Goal: Task Accomplishment & Management: Complete application form

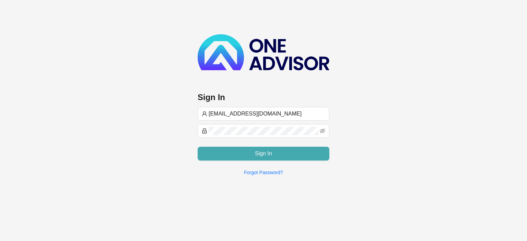
type input "[EMAIL_ADDRESS][DOMAIN_NAME]"
click at [251, 155] on button "Sign In" at bounding box center [264, 154] width 132 height 14
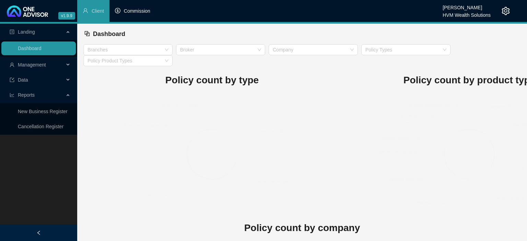
click at [129, 9] on span "Commission" at bounding box center [137, 10] width 26 height 5
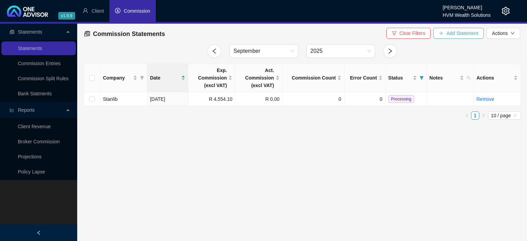
click at [453, 31] on span "Add Statement" at bounding box center [462, 34] width 32 height 8
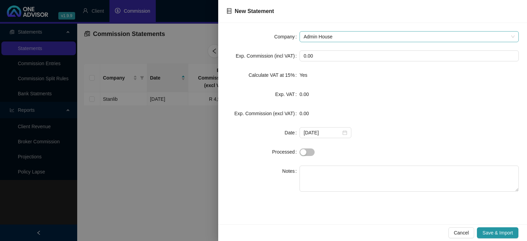
click at [321, 40] on span "Admin House" at bounding box center [409, 37] width 211 height 10
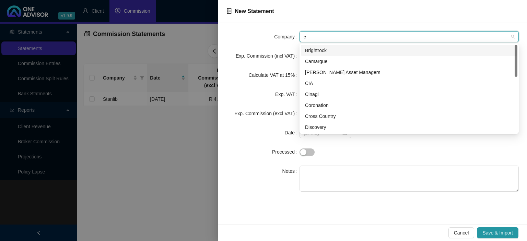
type input "cr"
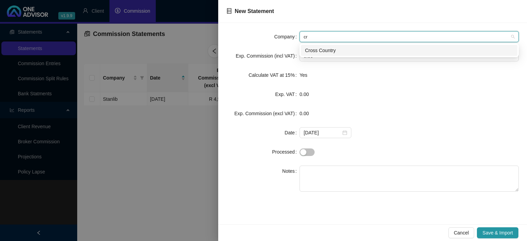
click at [323, 53] on div "Cross Country" at bounding box center [409, 51] width 208 height 8
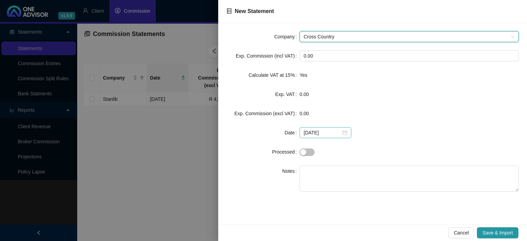
click at [340, 131] on div "[DATE]" at bounding box center [326, 133] width 44 height 8
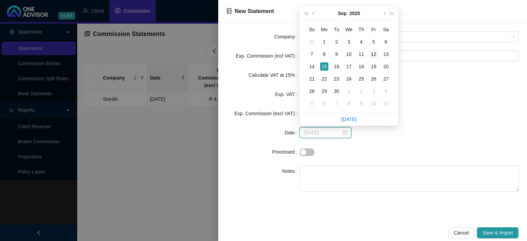
type input "[DATE]"
click at [374, 53] on div "12" at bounding box center [374, 54] width 8 height 8
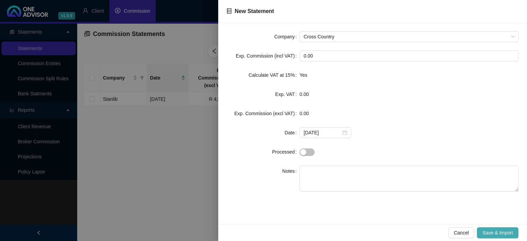
click at [497, 230] on span "Save & Import" at bounding box center [498, 233] width 31 height 8
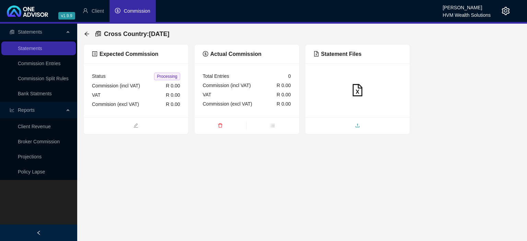
click at [341, 129] on span "upload" at bounding box center [357, 127] width 105 height 8
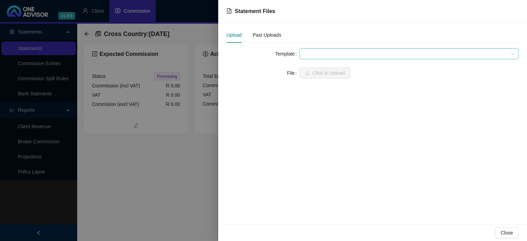
click at [329, 56] on span at bounding box center [409, 54] width 211 height 10
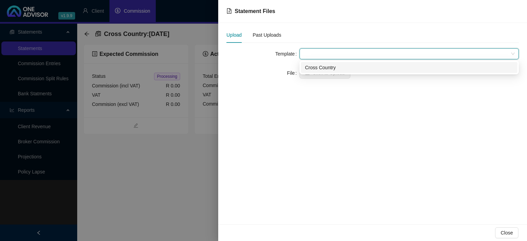
click at [325, 62] on div "Cross Country" at bounding box center [409, 67] width 217 height 11
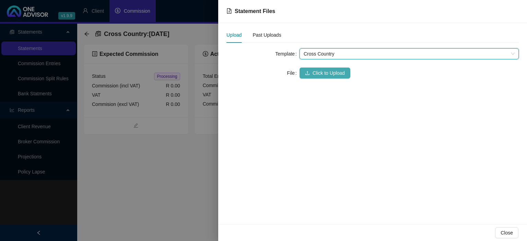
click at [318, 71] on span "Click to Upload" at bounding box center [329, 73] width 32 height 8
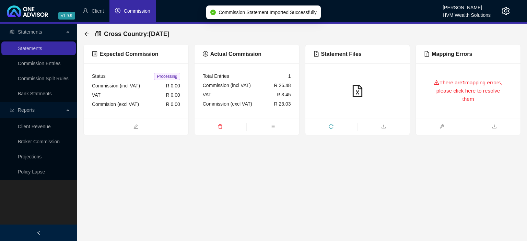
click at [436, 99] on div "There are 1 mapping errors, please click here to resolve them" at bounding box center [468, 91] width 88 height 39
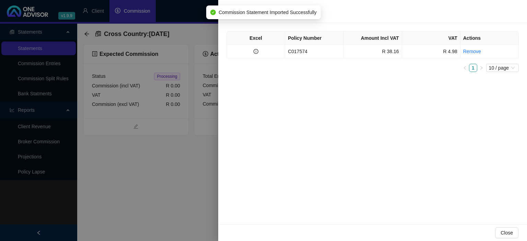
click at [305, 51] on td "C017574" at bounding box center [314, 51] width 58 height 13
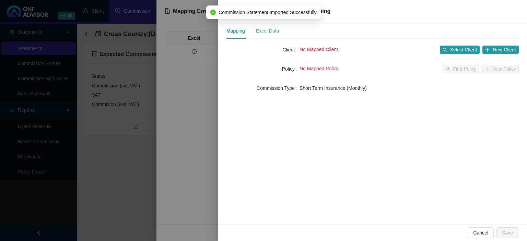
click at [265, 35] on div "Excel Data" at bounding box center [267, 31] width 23 height 16
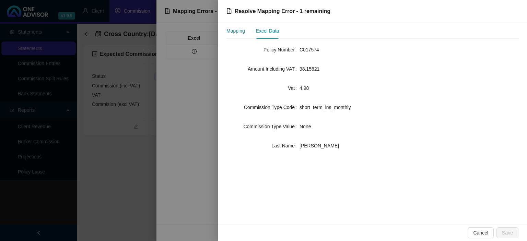
click at [242, 32] on div "Mapping" at bounding box center [235, 31] width 19 height 8
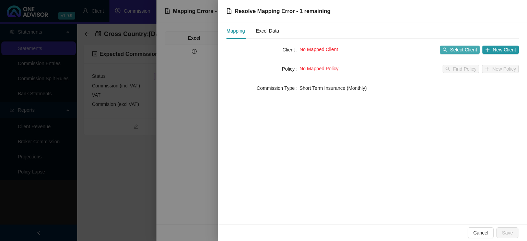
click at [467, 49] on span "Select Client" at bounding box center [463, 50] width 27 height 8
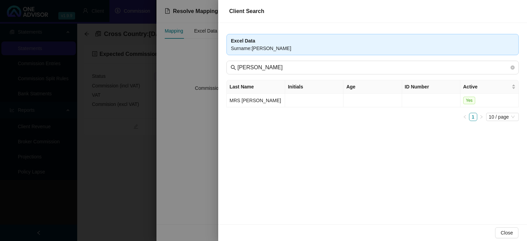
click at [211, 152] on div at bounding box center [263, 120] width 527 height 241
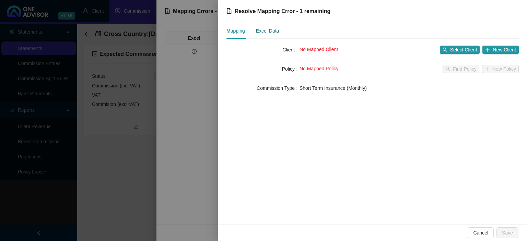
click at [261, 31] on div "Excel Data" at bounding box center [267, 31] width 23 height 8
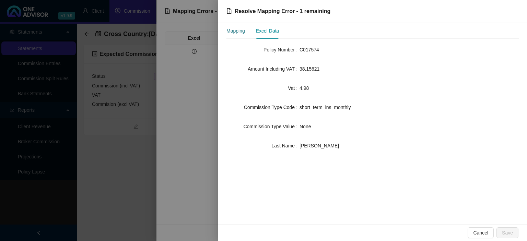
click at [239, 32] on div "Mapping" at bounding box center [235, 31] width 19 height 8
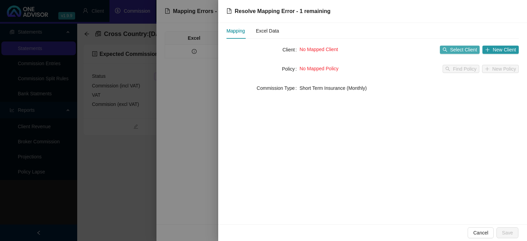
click at [466, 47] on span "Select Client" at bounding box center [463, 50] width 27 height 8
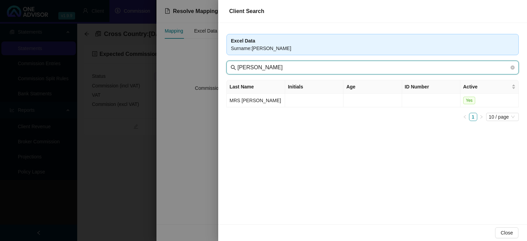
drag, startPoint x: 252, startPoint y: 68, endPoint x: 190, endPoint y: 59, distance: 62.5
click at [237, 63] on input "[PERSON_NAME]" at bounding box center [373, 67] width 272 height 8
type input "Zyl"
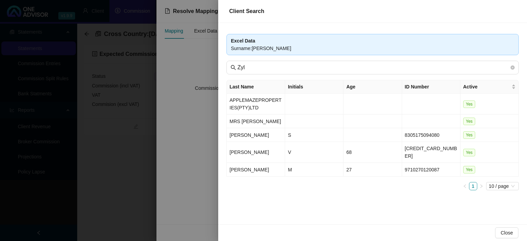
click at [190, 179] on div at bounding box center [263, 120] width 527 height 241
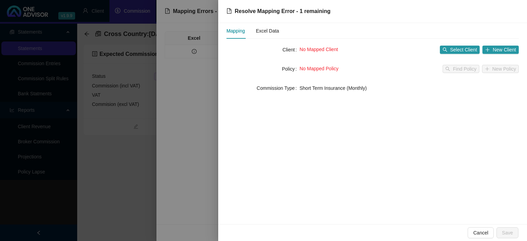
click at [190, 179] on div at bounding box center [263, 120] width 527 height 241
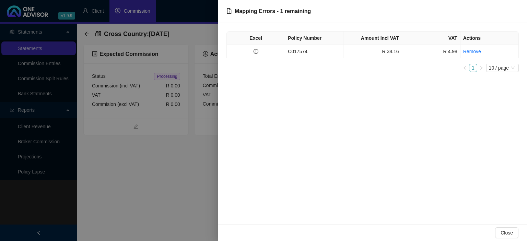
click at [190, 179] on div at bounding box center [263, 120] width 527 height 241
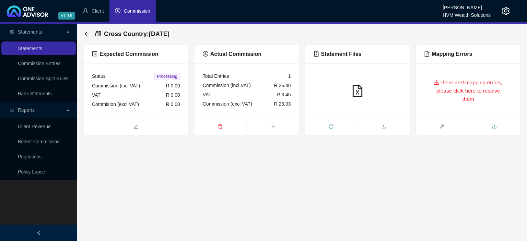
click at [498, 128] on span "download" at bounding box center [494, 128] width 52 height 8
click at [493, 128] on icon "download" at bounding box center [494, 126] width 5 height 5
click at [85, 33] on icon "arrow-left" at bounding box center [86, 34] width 4 height 4
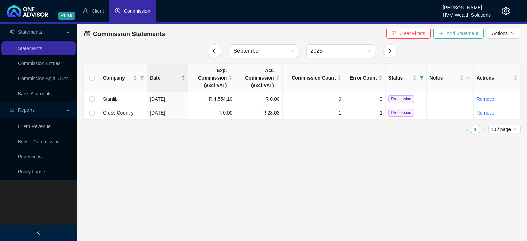
click at [447, 34] on span "Add Statement" at bounding box center [462, 34] width 32 height 8
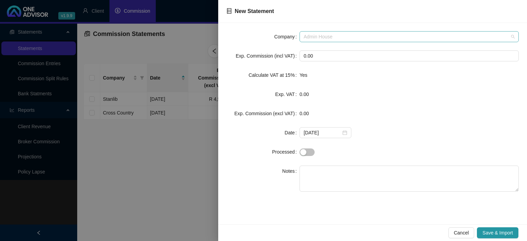
click at [313, 39] on span "Admin House" at bounding box center [409, 37] width 211 height 10
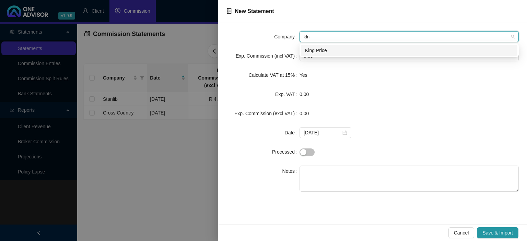
type input "king"
click at [328, 50] on div "King Price" at bounding box center [409, 51] width 208 height 8
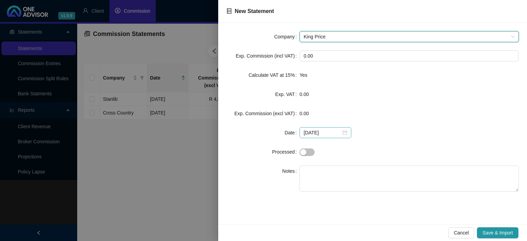
click at [341, 131] on div "[DATE]" at bounding box center [326, 133] width 44 height 8
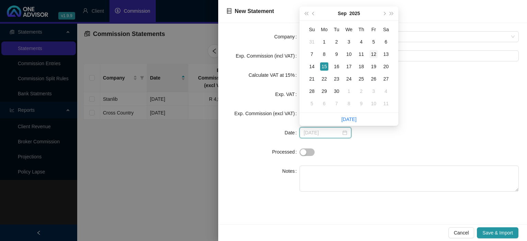
type input "[DATE]"
click at [374, 55] on div "12" at bounding box center [374, 54] width 8 height 8
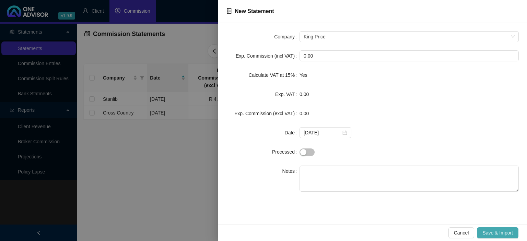
click at [490, 232] on span "Save & Import" at bounding box center [498, 233] width 31 height 8
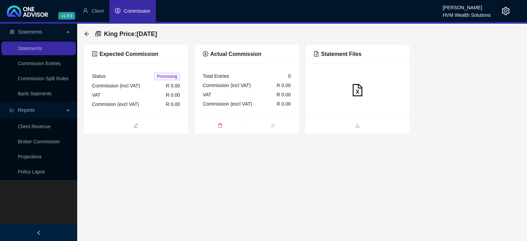
click at [357, 118] on ul at bounding box center [357, 125] width 105 height 17
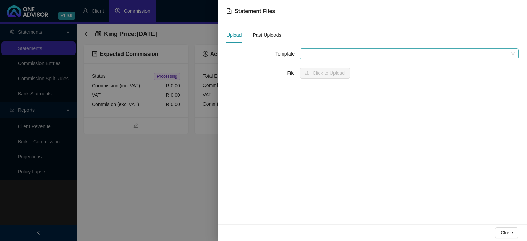
click at [311, 53] on span at bounding box center [409, 54] width 211 height 10
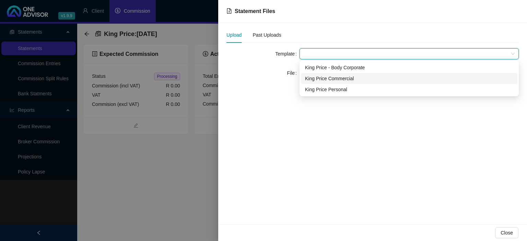
click at [321, 76] on div "King Price Commercial" at bounding box center [409, 79] width 208 height 8
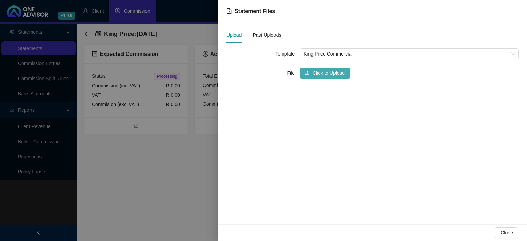
click at [313, 77] on button "Click to Upload" at bounding box center [325, 73] width 51 height 11
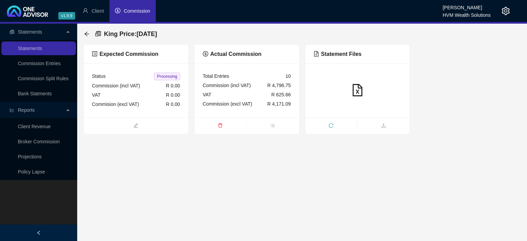
click at [84, 31] on div "King Price : [DATE]" at bounding box center [302, 34] width 438 height 21
click at [84, 33] on div "King Price : [DATE]" at bounding box center [302, 34] width 438 height 21
click at [87, 35] on icon "arrow-left" at bounding box center [86, 33] width 5 height 5
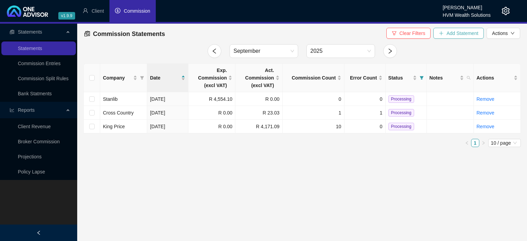
click at [447, 38] on button "Add Statement" at bounding box center [458, 33] width 50 height 11
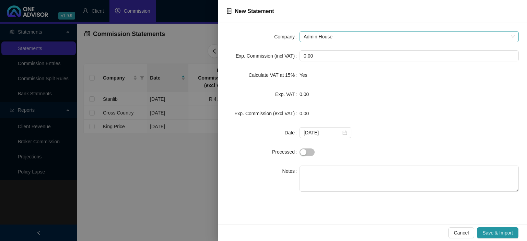
click at [345, 37] on span "Admin House" at bounding box center [409, 37] width 211 height 10
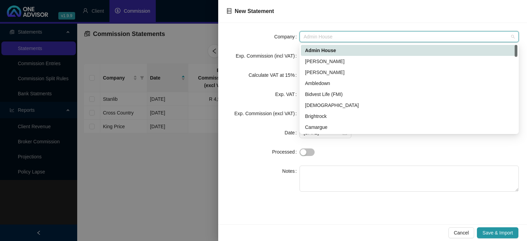
type input "c"
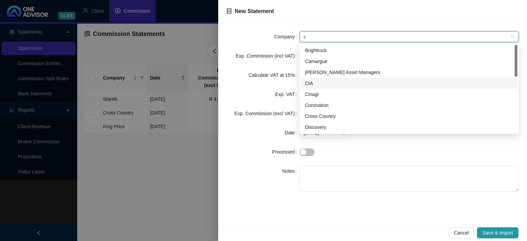
click at [313, 84] on div "CIA" at bounding box center [409, 84] width 208 height 8
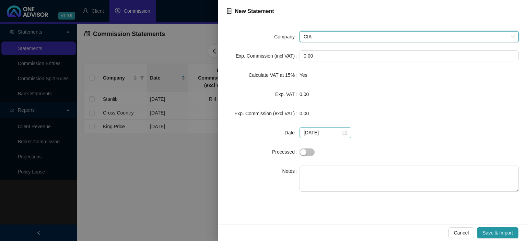
click at [342, 135] on div "[DATE]" at bounding box center [326, 133] width 44 height 8
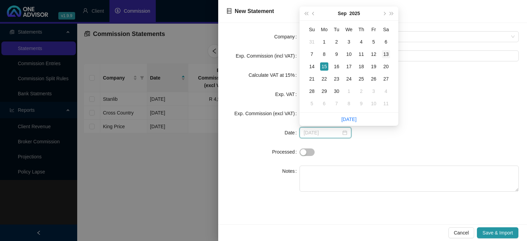
type input "[DATE]"
click at [385, 51] on div "13" at bounding box center [386, 54] width 8 height 8
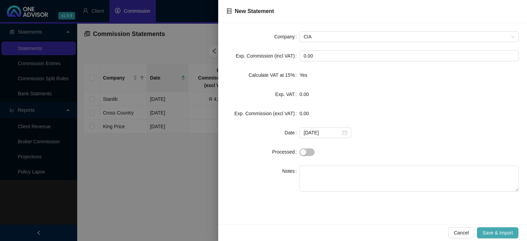
click at [483, 230] on span "Save & Import" at bounding box center [498, 233] width 31 height 8
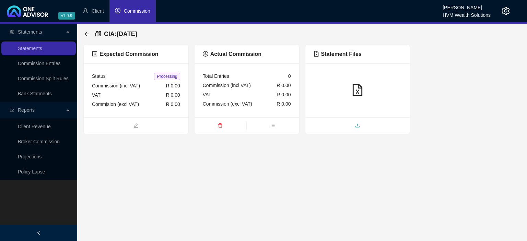
click at [333, 125] on span "upload" at bounding box center [357, 127] width 105 height 8
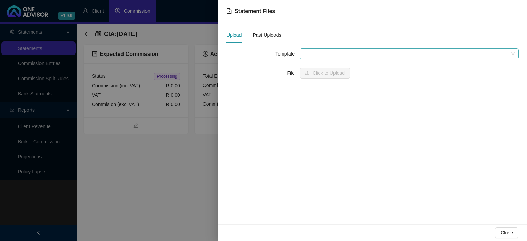
click at [313, 54] on span at bounding box center [409, 54] width 211 height 10
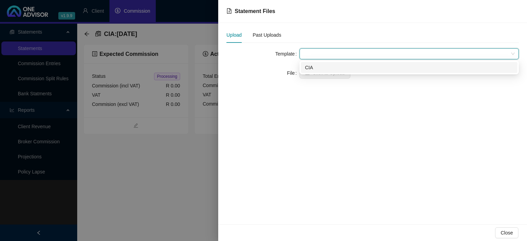
click at [316, 68] on div "CIA" at bounding box center [409, 68] width 208 height 8
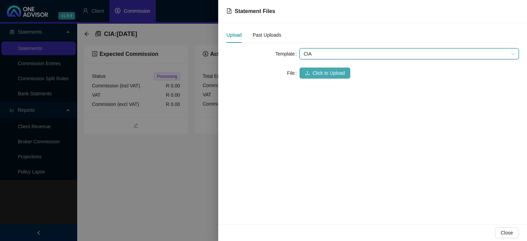
click at [312, 73] on button "Click to Upload" at bounding box center [325, 73] width 51 height 11
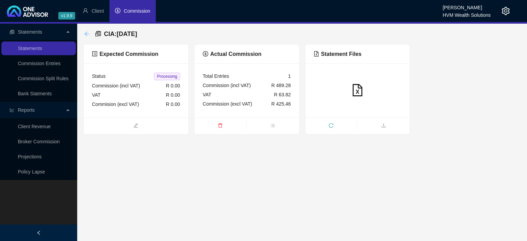
click at [88, 36] on icon "arrow-left" at bounding box center [86, 33] width 5 height 5
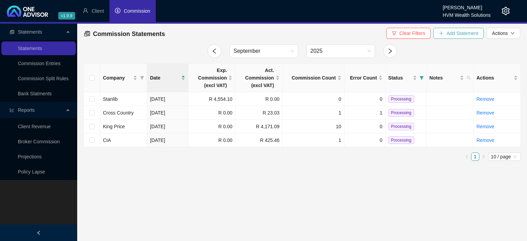
click at [462, 35] on span "Add Statement" at bounding box center [462, 34] width 32 height 8
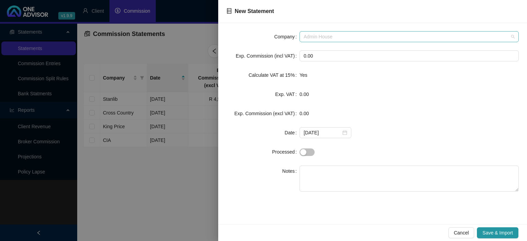
click at [305, 37] on span "Admin House" at bounding box center [409, 37] width 211 height 10
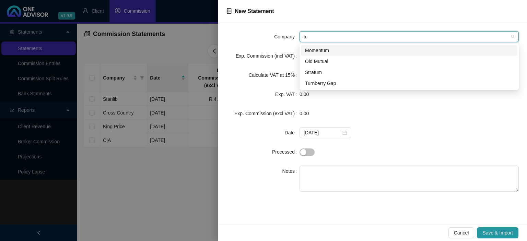
type input "tur"
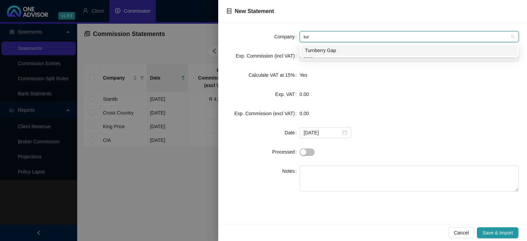
click at [324, 51] on div "Turnberry Gap" at bounding box center [409, 51] width 208 height 8
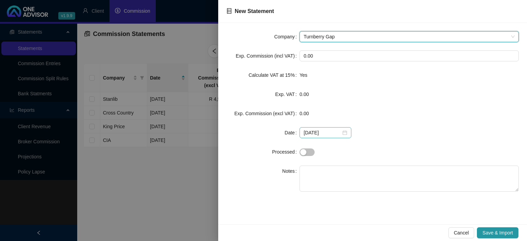
click at [341, 136] on div "[DATE]" at bounding box center [326, 133] width 44 height 8
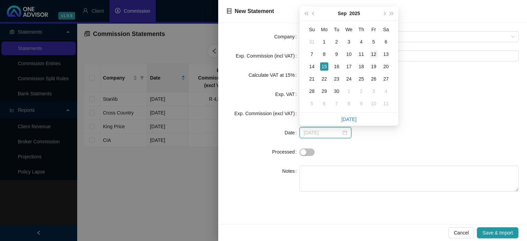
type input "[DATE]"
click at [371, 53] on div "12" at bounding box center [374, 54] width 8 height 8
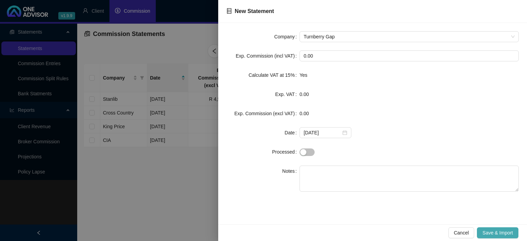
click at [488, 230] on span "Save & Import" at bounding box center [498, 233] width 31 height 8
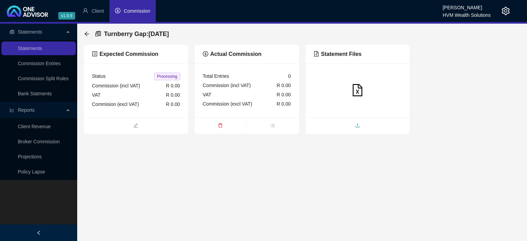
click at [337, 127] on span "upload" at bounding box center [357, 127] width 105 height 8
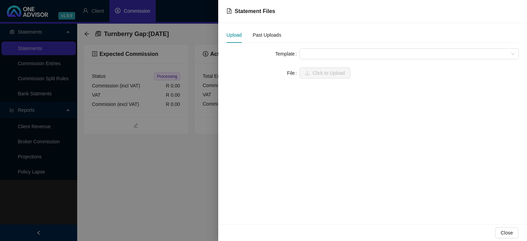
click at [319, 53] on span at bounding box center [409, 54] width 211 height 10
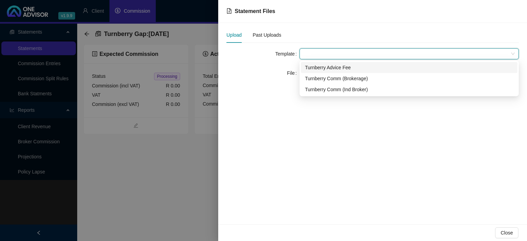
click at [321, 66] on div "Turnberry Advice Fee" at bounding box center [409, 68] width 208 height 8
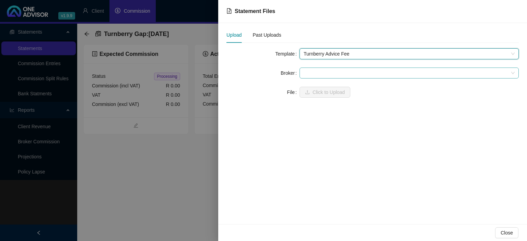
click at [316, 70] on span at bounding box center [409, 73] width 211 height 10
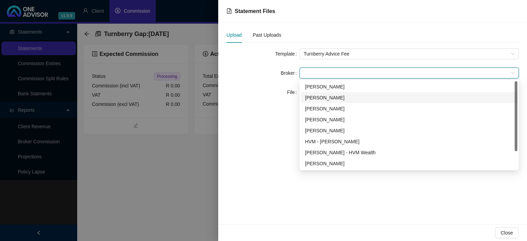
click at [317, 98] on div "[PERSON_NAME]" at bounding box center [409, 98] width 208 height 8
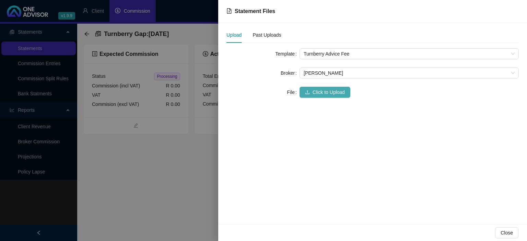
click at [316, 93] on span "Click to Upload" at bounding box center [329, 93] width 32 height 8
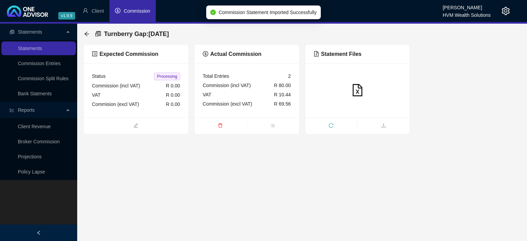
click at [358, 120] on ul at bounding box center [357, 125] width 105 height 17
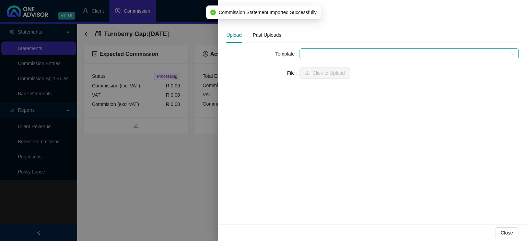
click at [322, 52] on span at bounding box center [409, 54] width 211 height 10
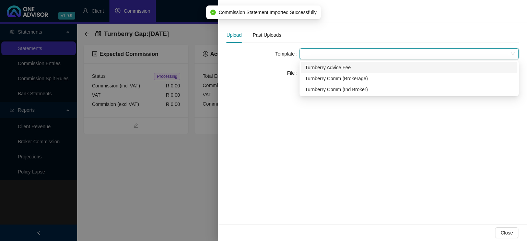
click at [324, 70] on div "Turnberry Advice Fee" at bounding box center [409, 68] width 208 height 8
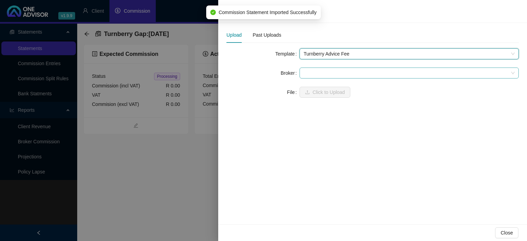
click at [322, 74] on span at bounding box center [409, 73] width 211 height 10
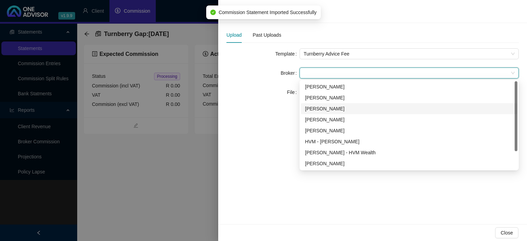
click at [316, 113] on div "[PERSON_NAME]" at bounding box center [409, 108] width 217 height 11
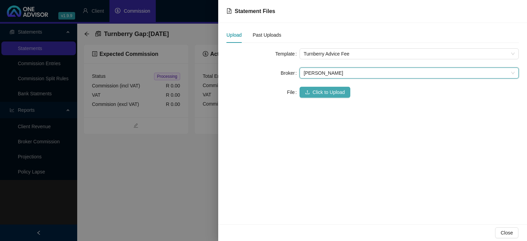
click at [318, 96] on span "Click to Upload" at bounding box center [329, 93] width 32 height 8
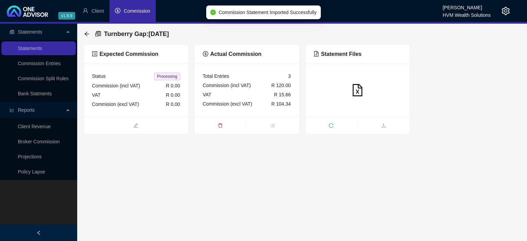
click at [359, 116] on div at bounding box center [357, 90] width 105 height 54
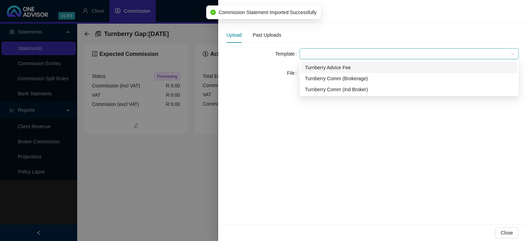
click at [314, 53] on span at bounding box center [409, 54] width 211 height 10
click at [323, 71] on div "Turnberry Advice Fee" at bounding box center [409, 67] width 217 height 11
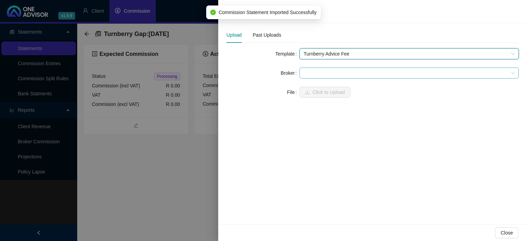
click at [317, 72] on span at bounding box center [409, 73] width 211 height 10
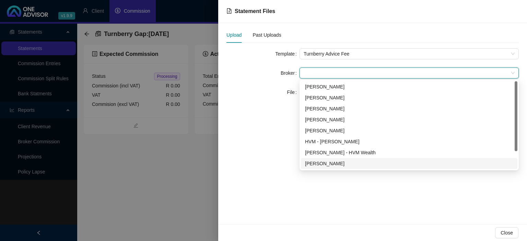
click at [320, 167] on div "[PERSON_NAME]" at bounding box center [409, 164] width 208 height 8
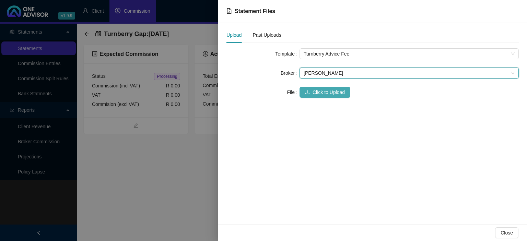
click at [319, 91] on span "Click to Upload" at bounding box center [329, 93] width 32 height 8
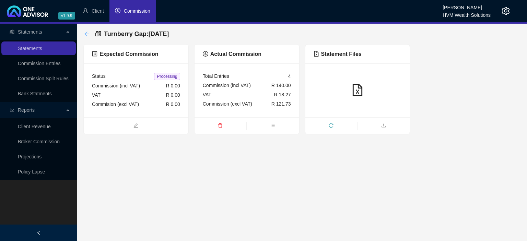
click at [88, 34] on icon "arrow-left" at bounding box center [86, 33] width 5 height 5
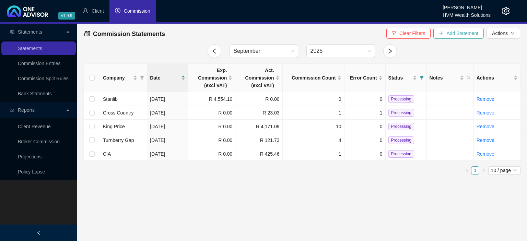
click at [454, 33] on span "Add Statement" at bounding box center [462, 34] width 32 height 8
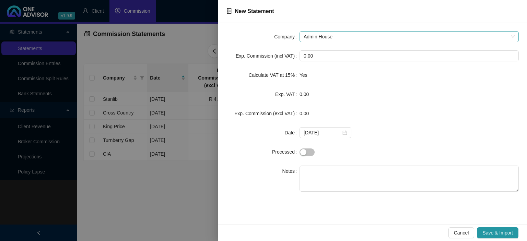
click at [338, 35] on span "Admin House" at bounding box center [409, 37] width 211 height 10
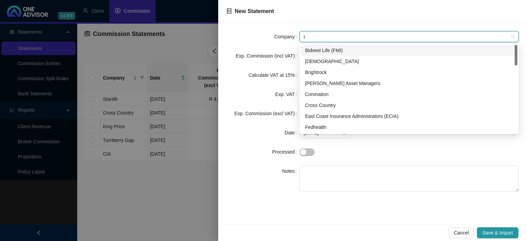
type input "tu"
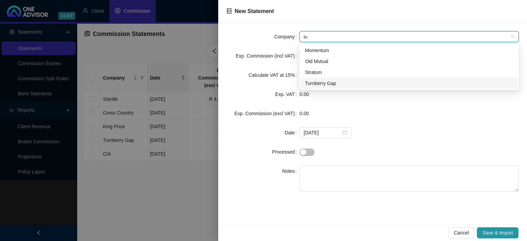
click at [320, 85] on div "Turnberry Gap" at bounding box center [409, 84] width 208 height 8
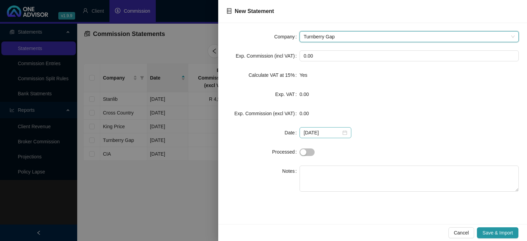
click at [343, 134] on div "[DATE]" at bounding box center [326, 133] width 44 height 8
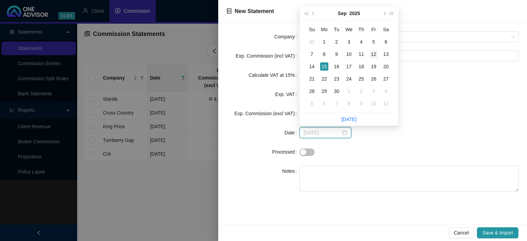
type input "[DATE]"
click at [371, 55] on div "12" at bounding box center [374, 54] width 8 height 8
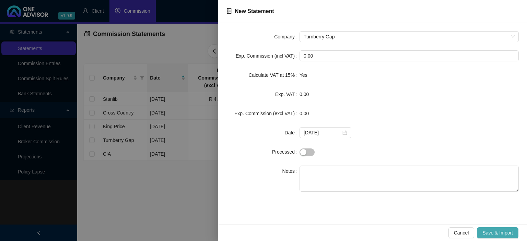
click at [492, 233] on span "Save & Import" at bounding box center [498, 233] width 31 height 8
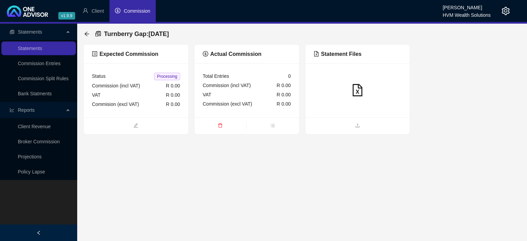
click at [318, 133] on ul at bounding box center [357, 125] width 105 height 17
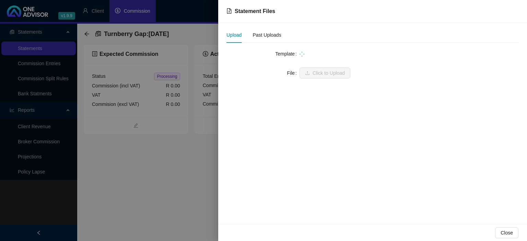
click at [318, 130] on div "Upload Past Uploads Template File Click to Upload" at bounding box center [372, 123] width 309 height 201
click at [305, 49] on span at bounding box center [409, 54] width 211 height 10
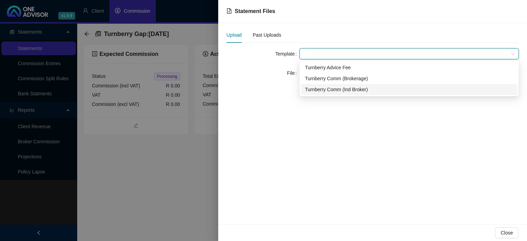
click at [312, 86] on div "Turnberry Comm (Ind Broker)" at bounding box center [409, 89] width 217 height 11
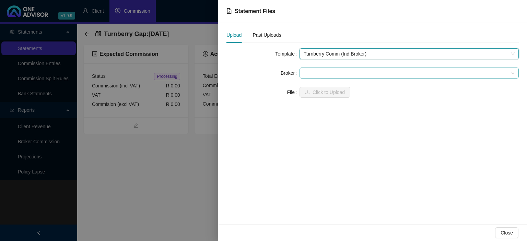
click at [310, 78] on div at bounding box center [409, 73] width 219 height 11
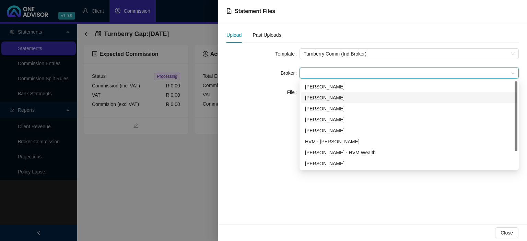
click at [312, 99] on div "[PERSON_NAME]" at bounding box center [409, 98] width 208 height 8
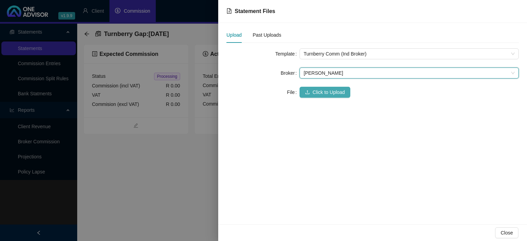
click at [312, 90] on button "Click to Upload" at bounding box center [325, 92] width 51 height 11
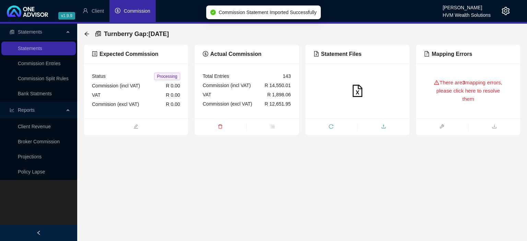
click at [373, 125] on span "upload" at bounding box center [384, 128] width 52 height 8
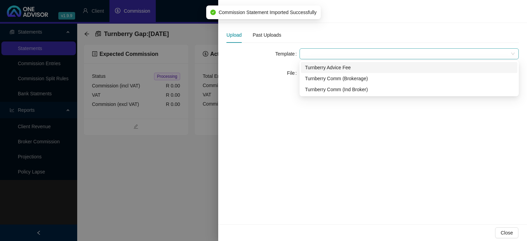
click at [325, 49] on span at bounding box center [409, 54] width 211 height 10
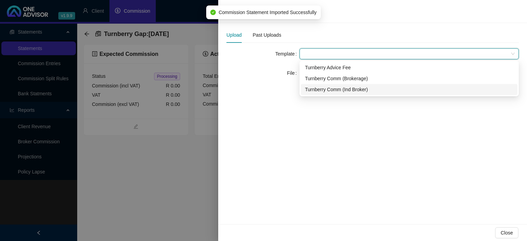
click at [325, 90] on div "Turnberry Comm (Ind Broker)" at bounding box center [409, 90] width 208 height 8
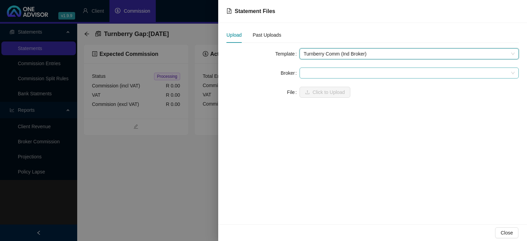
click at [323, 71] on span at bounding box center [409, 73] width 211 height 10
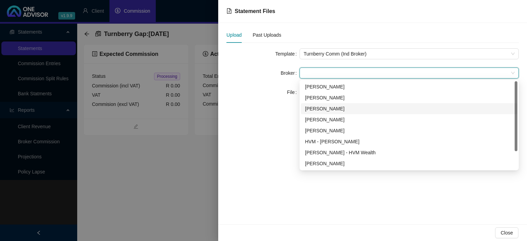
click at [316, 110] on div "[PERSON_NAME]" at bounding box center [409, 109] width 208 height 8
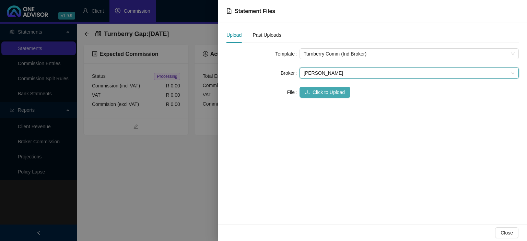
click at [315, 91] on span "Click to Upload" at bounding box center [329, 93] width 32 height 8
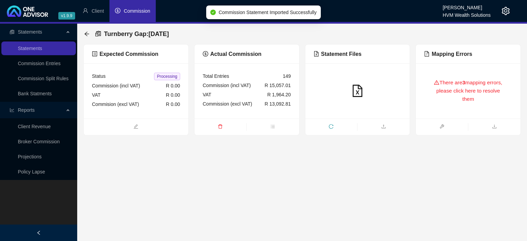
click at [437, 119] on ul at bounding box center [468, 127] width 105 height 17
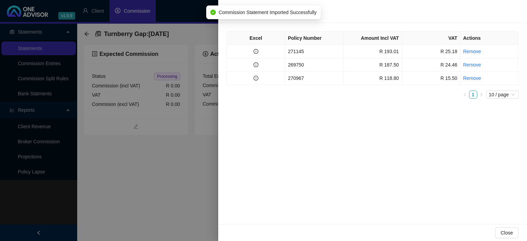
click at [159, 163] on div at bounding box center [263, 120] width 527 height 241
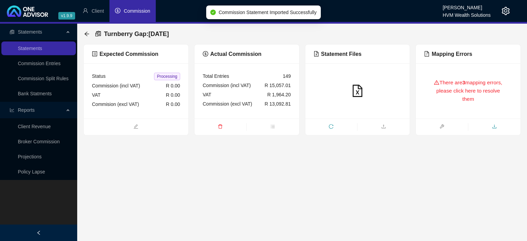
click at [496, 127] on icon "download" at bounding box center [494, 126] width 5 height 5
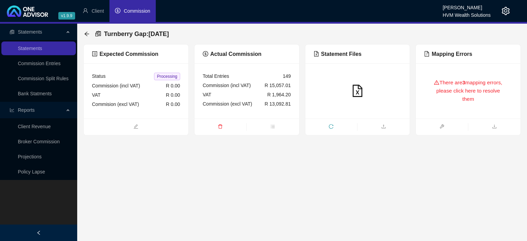
click at [398, 156] on main "Statements Statements Commission Entries Commission Split Rules Bank Statments …" at bounding box center [263, 133] width 527 height 218
click at [382, 128] on icon "upload" at bounding box center [383, 126] width 5 height 5
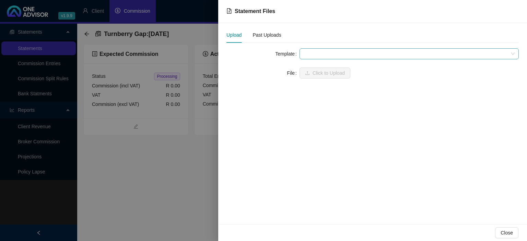
click at [325, 55] on span at bounding box center [409, 54] width 211 height 10
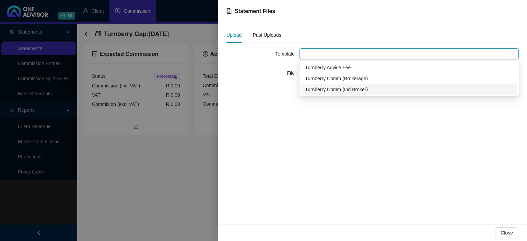
click at [322, 89] on div "Turnberry Comm (Ind Broker)" at bounding box center [409, 90] width 208 height 8
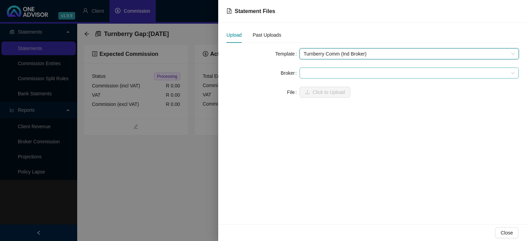
click at [318, 72] on span at bounding box center [409, 73] width 211 height 10
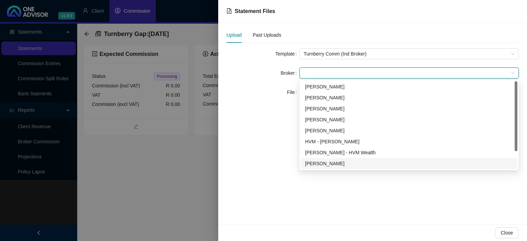
click at [312, 164] on div "[PERSON_NAME]" at bounding box center [409, 164] width 208 height 8
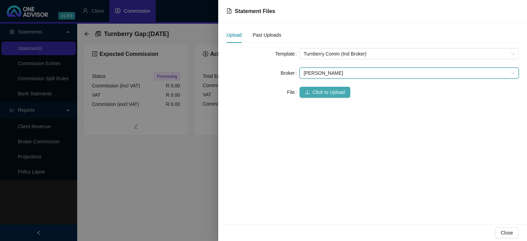
click at [314, 91] on span "Click to Upload" at bounding box center [329, 93] width 32 height 8
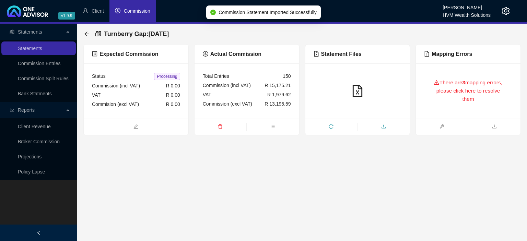
click at [406, 127] on span "upload" at bounding box center [384, 128] width 52 height 8
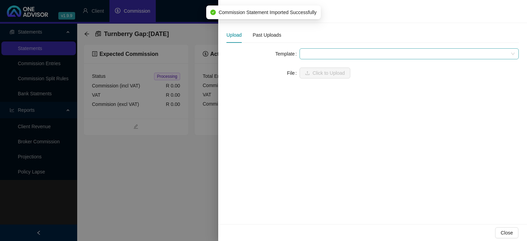
click at [334, 55] on span at bounding box center [409, 54] width 211 height 10
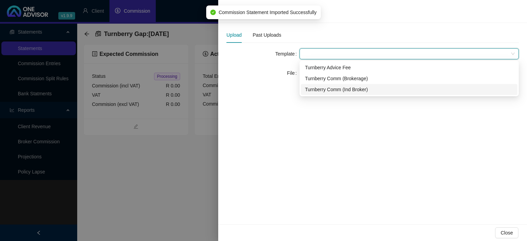
click at [327, 88] on div "Turnberry Comm (Ind Broker)" at bounding box center [409, 90] width 208 height 8
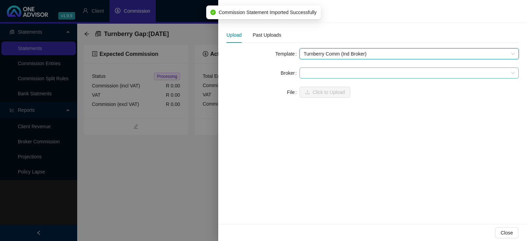
click at [319, 74] on span at bounding box center [409, 73] width 211 height 10
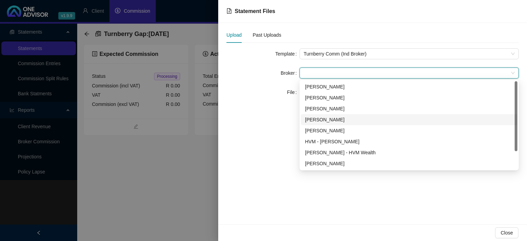
click at [319, 123] on div "[PERSON_NAME]" at bounding box center [409, 120] width 208 height 8
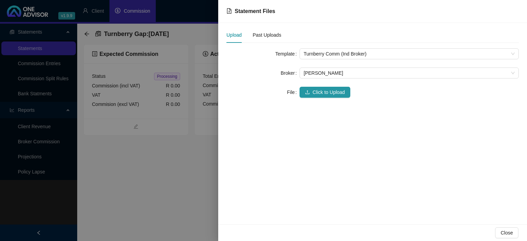
click at [319, 123] on div "Upload Past Uploads Template Turnberry Comm (Ind Broker) Broker [PERSON_NAME] F…" at bounding box center [372, 123] width 309 height 201
click at [317, 93] on span "Click to Upload" at bounding box center [329, 93] width 32 height 8
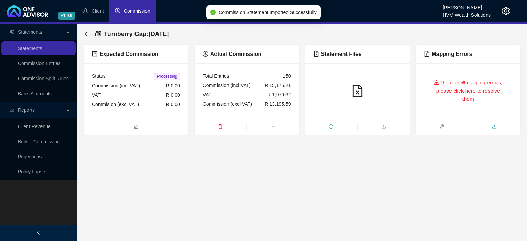
click at [491, 126] on span "download" at bounding box center [494, 128] width 52 height 8
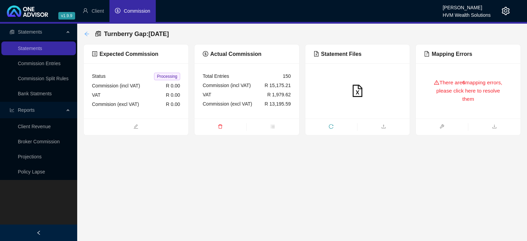
click at [85, 35] on icon "arrow-left" at bounding box center [86, 33] width 5 height 5
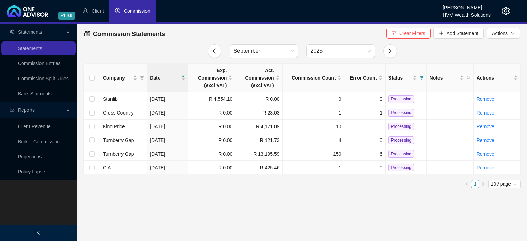
click at [506, 13] on icon "setting" at bounding box center [506, 11] width 8 height 8
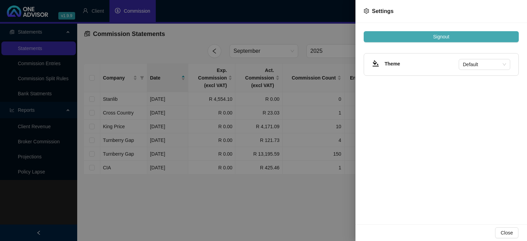
click at [437, 38] on span "Signout" at bounding box center [441, 37] width 16 height 8
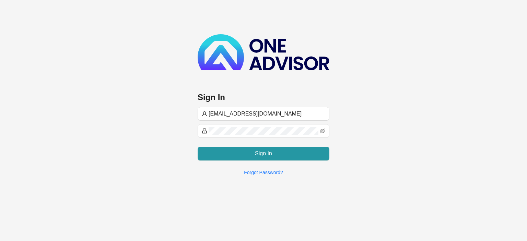
type input "[EMAIL_ADDRESS][DOMAIN_NAME]"
